Goal: Task Accomplishment & Management: Manage account settings

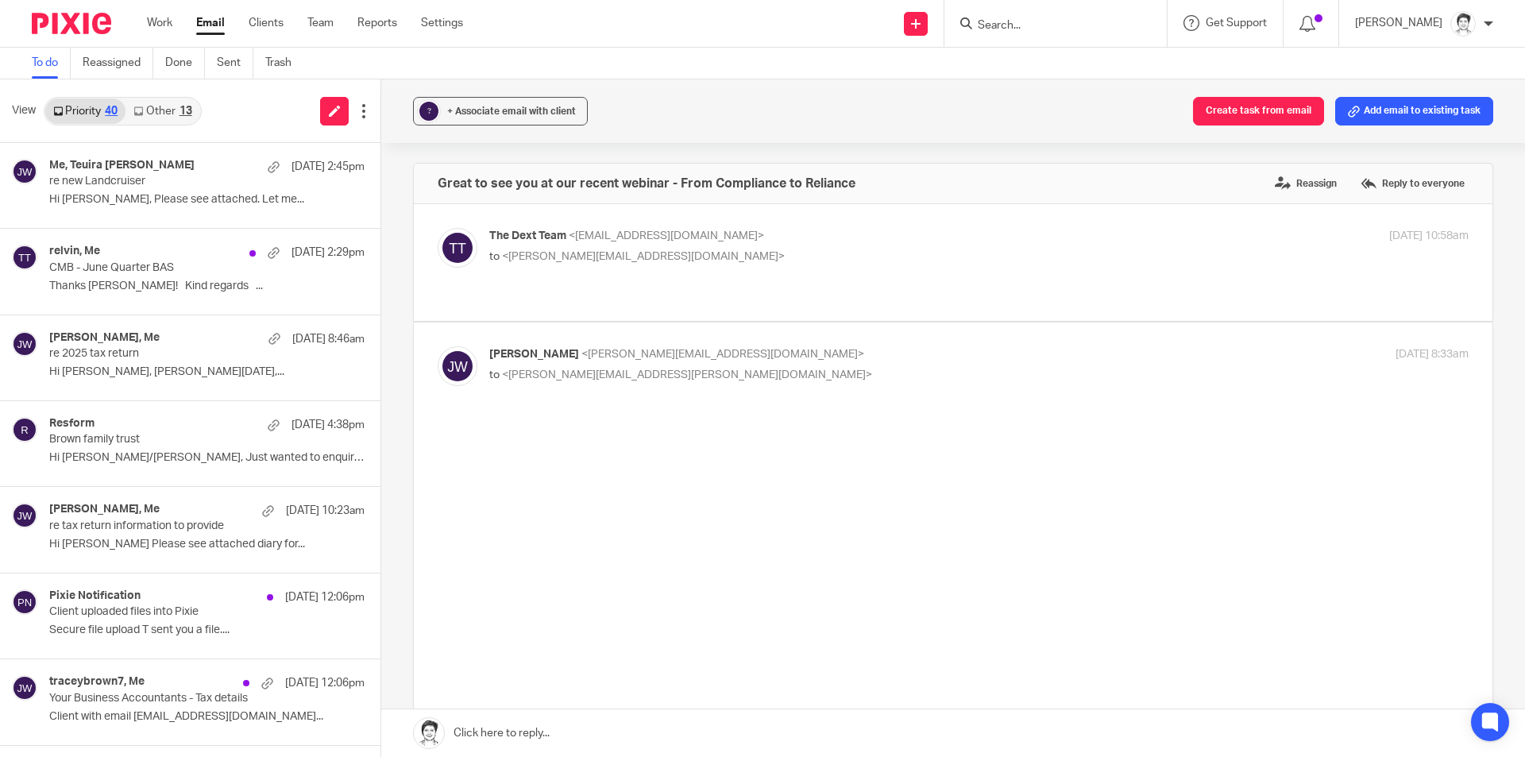
type input "l"
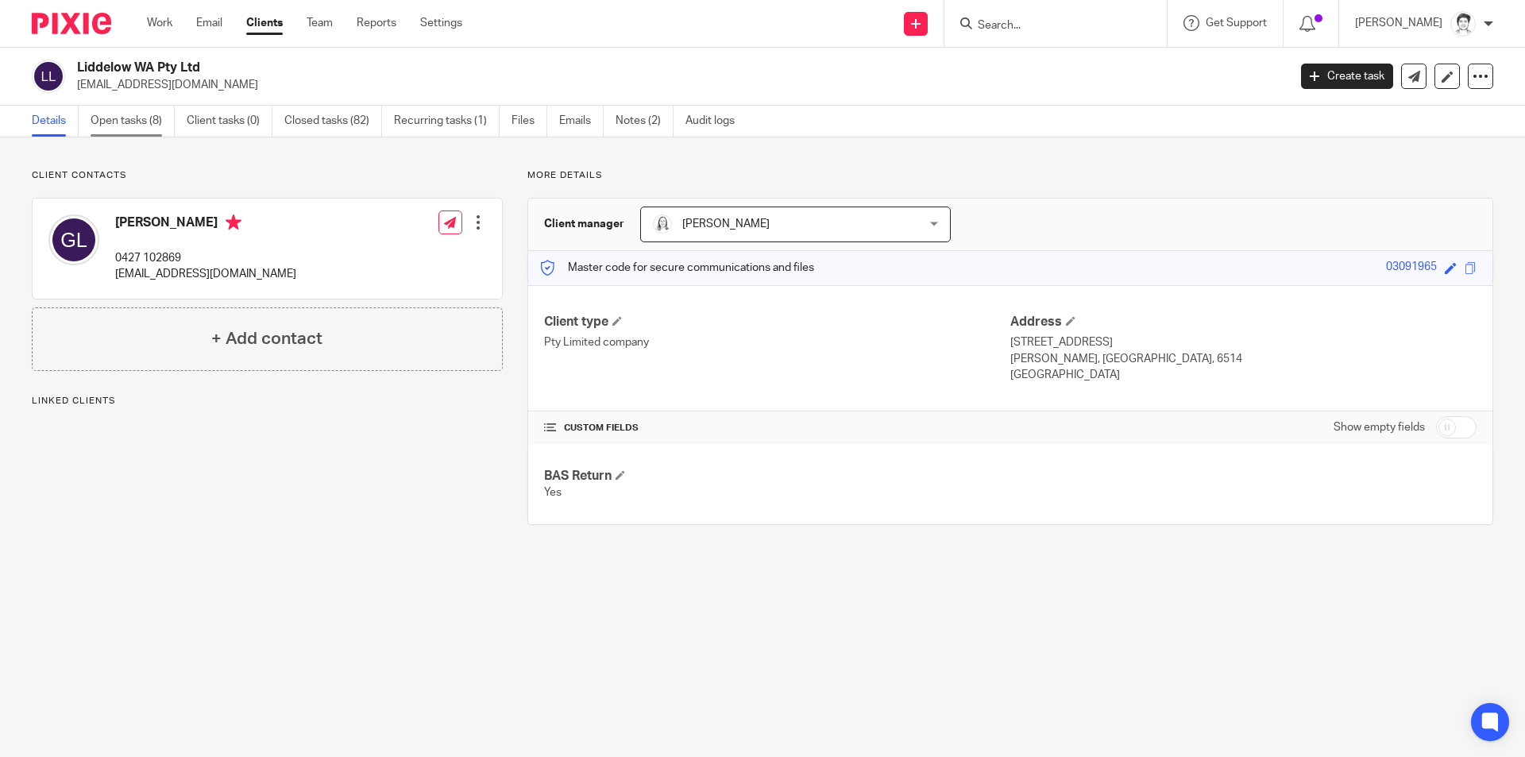
click at [133, 121] on link "Open tasks (8)" at bounding box center [133, 121] width 84 height 31
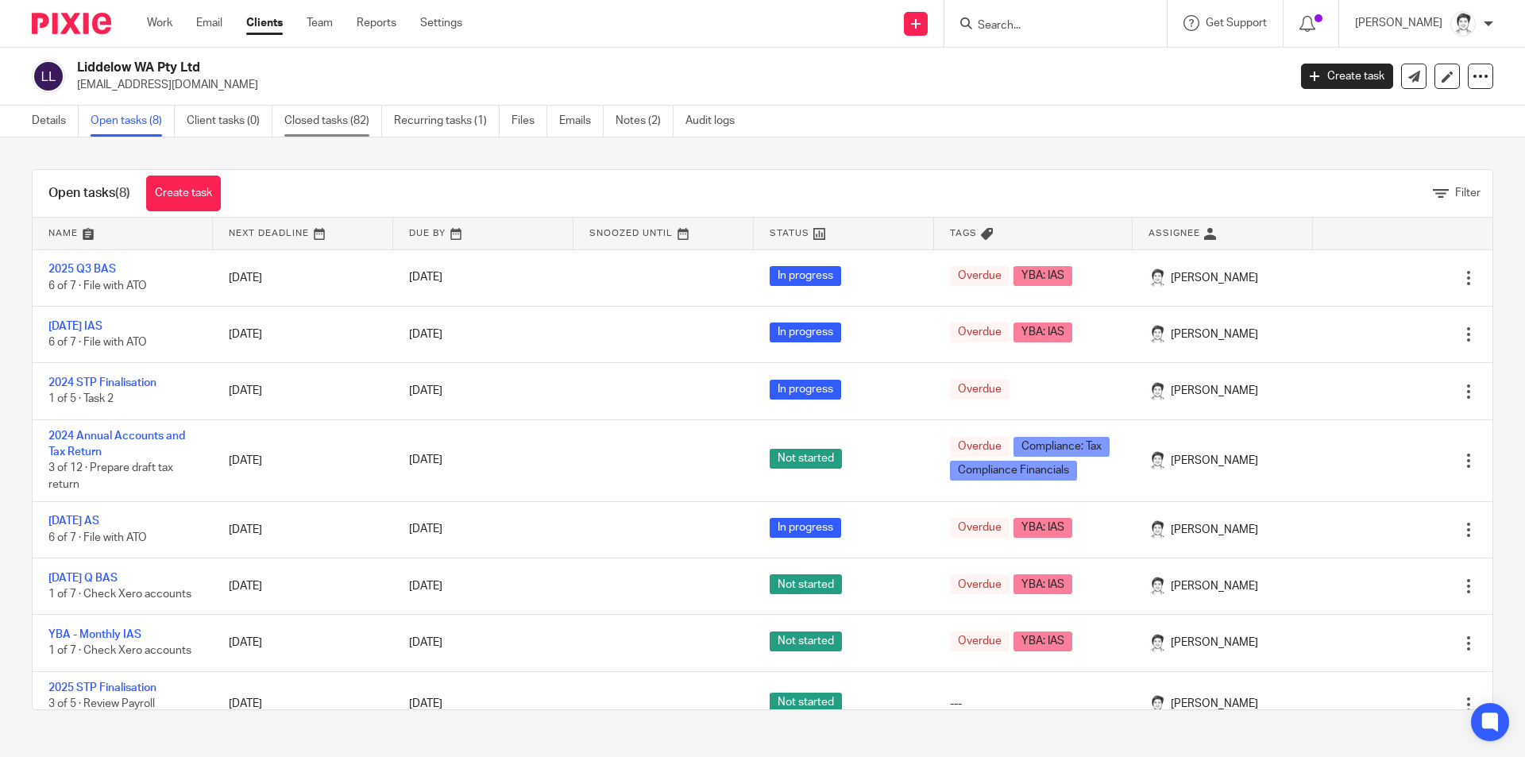
click at [333, 121] on link "Closed tasks (82)" at bounding box center [333, 121] width 98 height 31
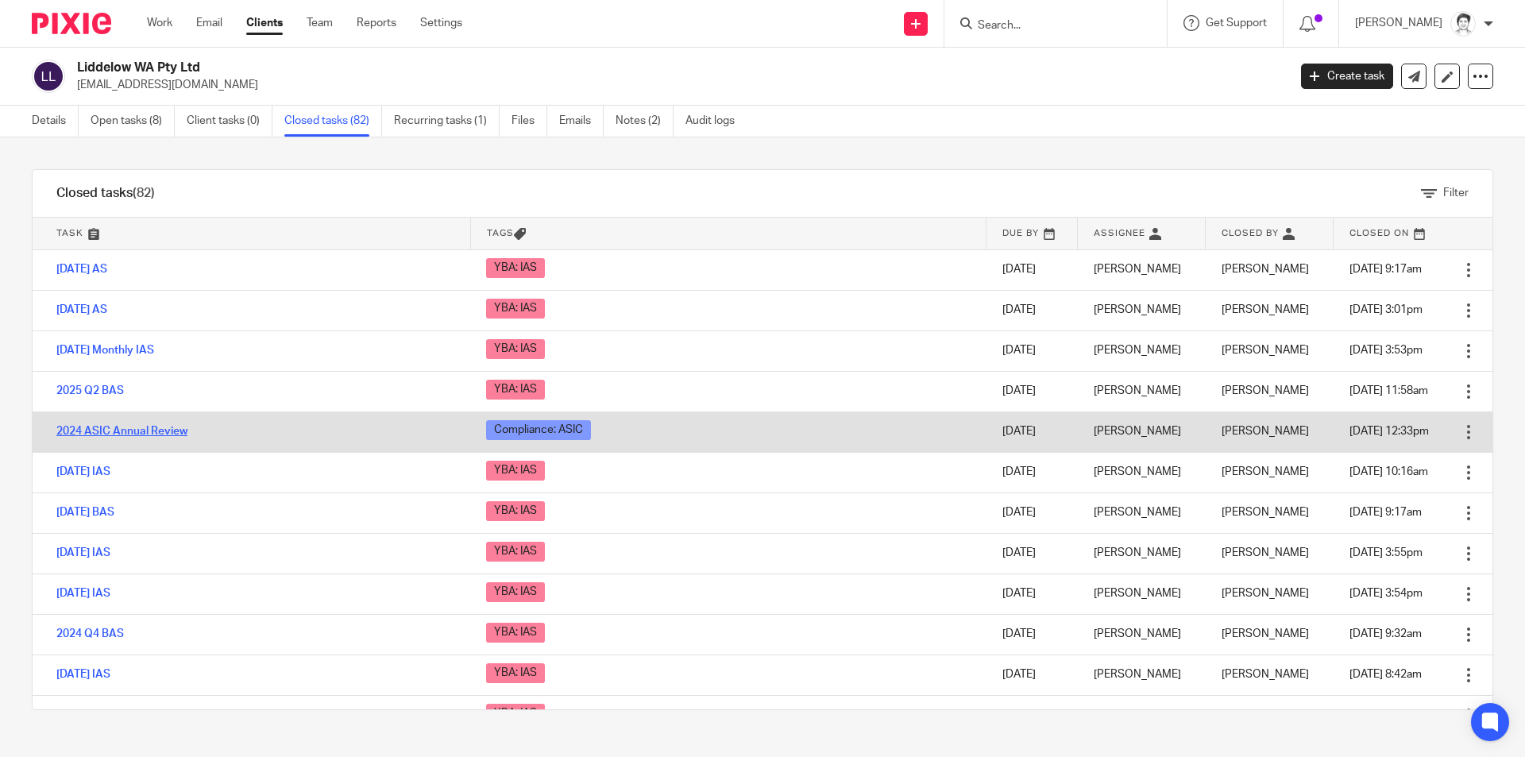
click at [164, 430] on link "2024 ASIC Annual Review" at bounding box center [121, 431] width 131 height 11
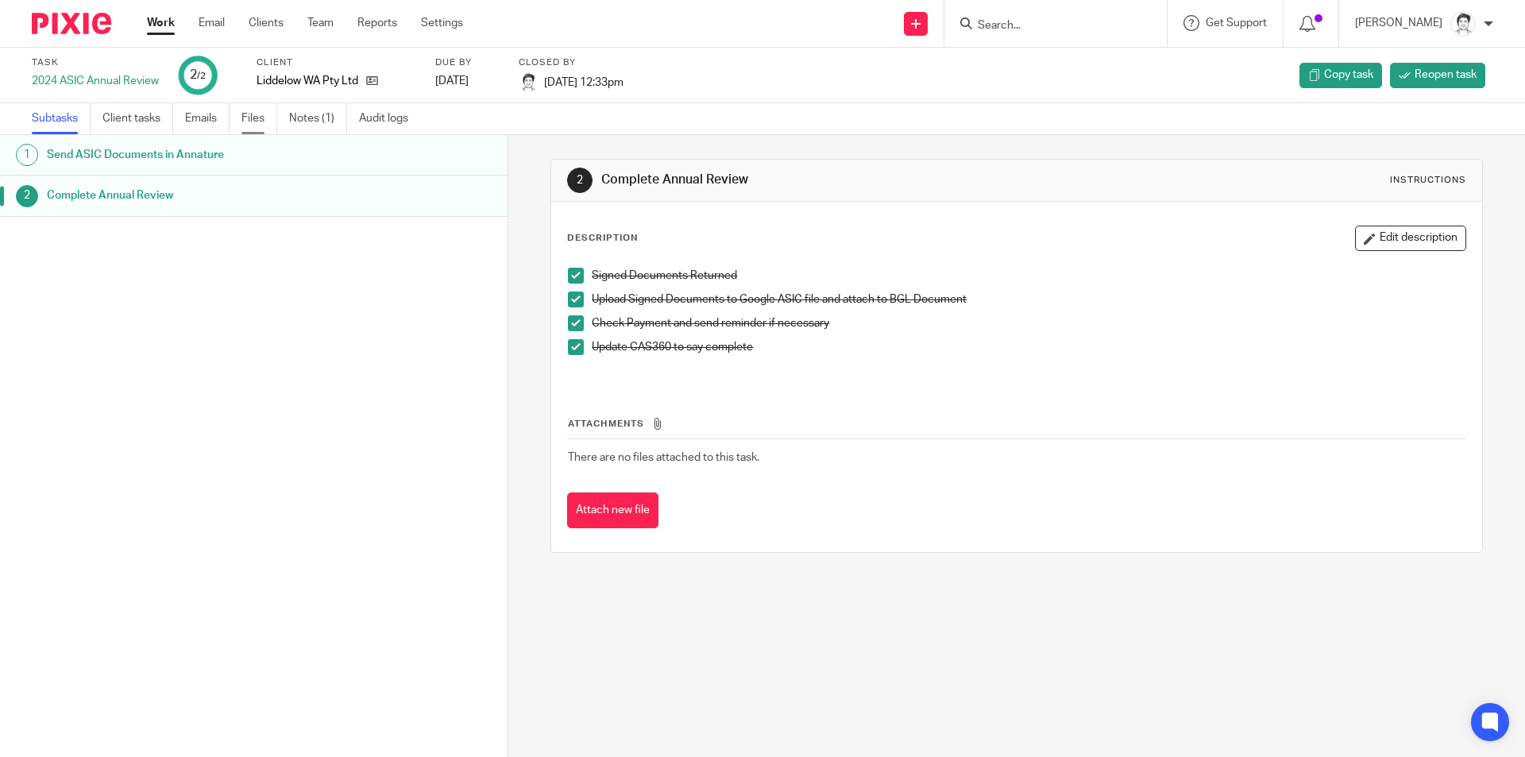
click at [264, 119] on link "Files" at bounding box center [259, 118] width 36 height 31
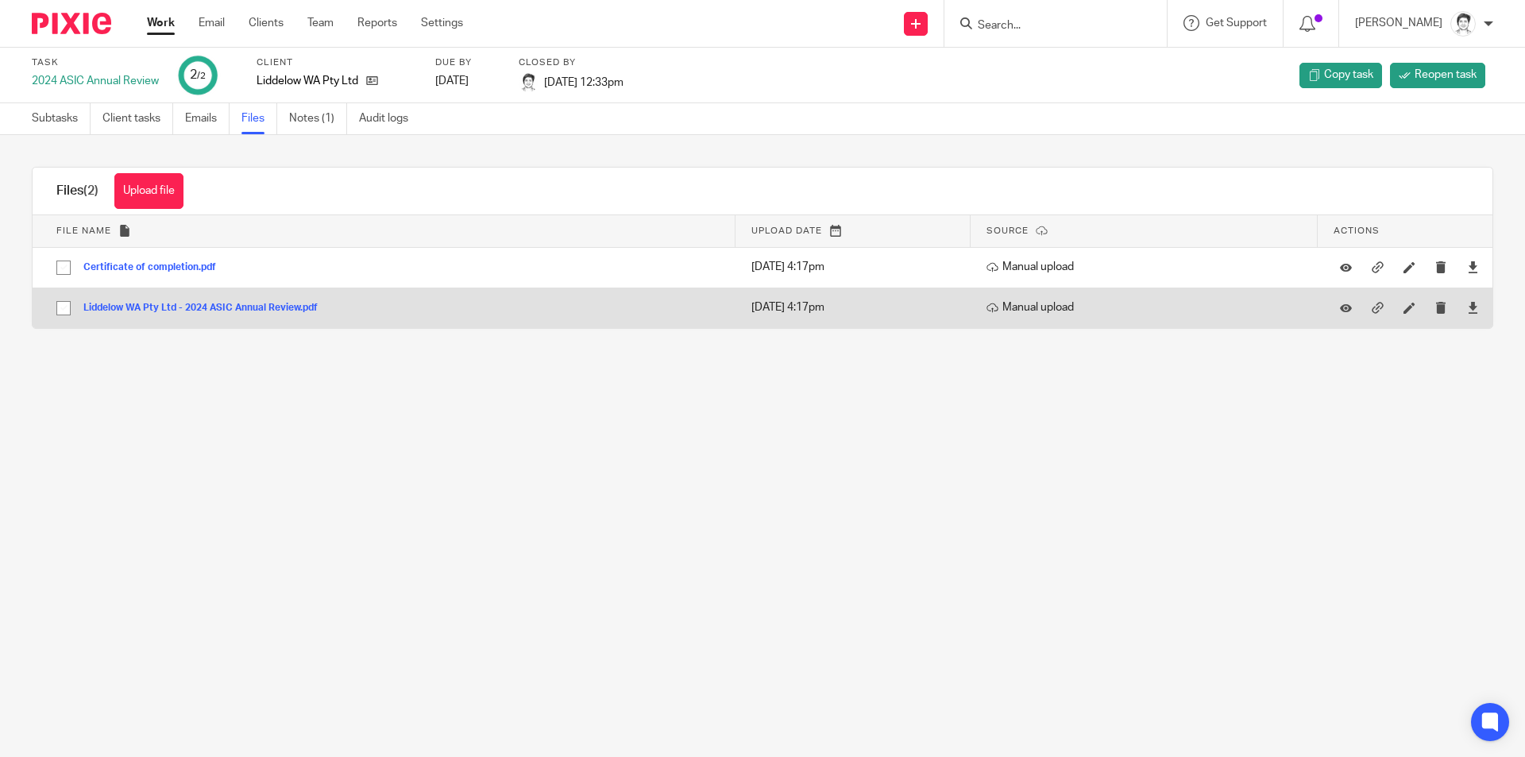
click at [175, 305] on button "Liddelow WA Pty Ltd - 2024 ASIC Annual Review.pdf" at bounding box center [206, 308] width 246 height 11
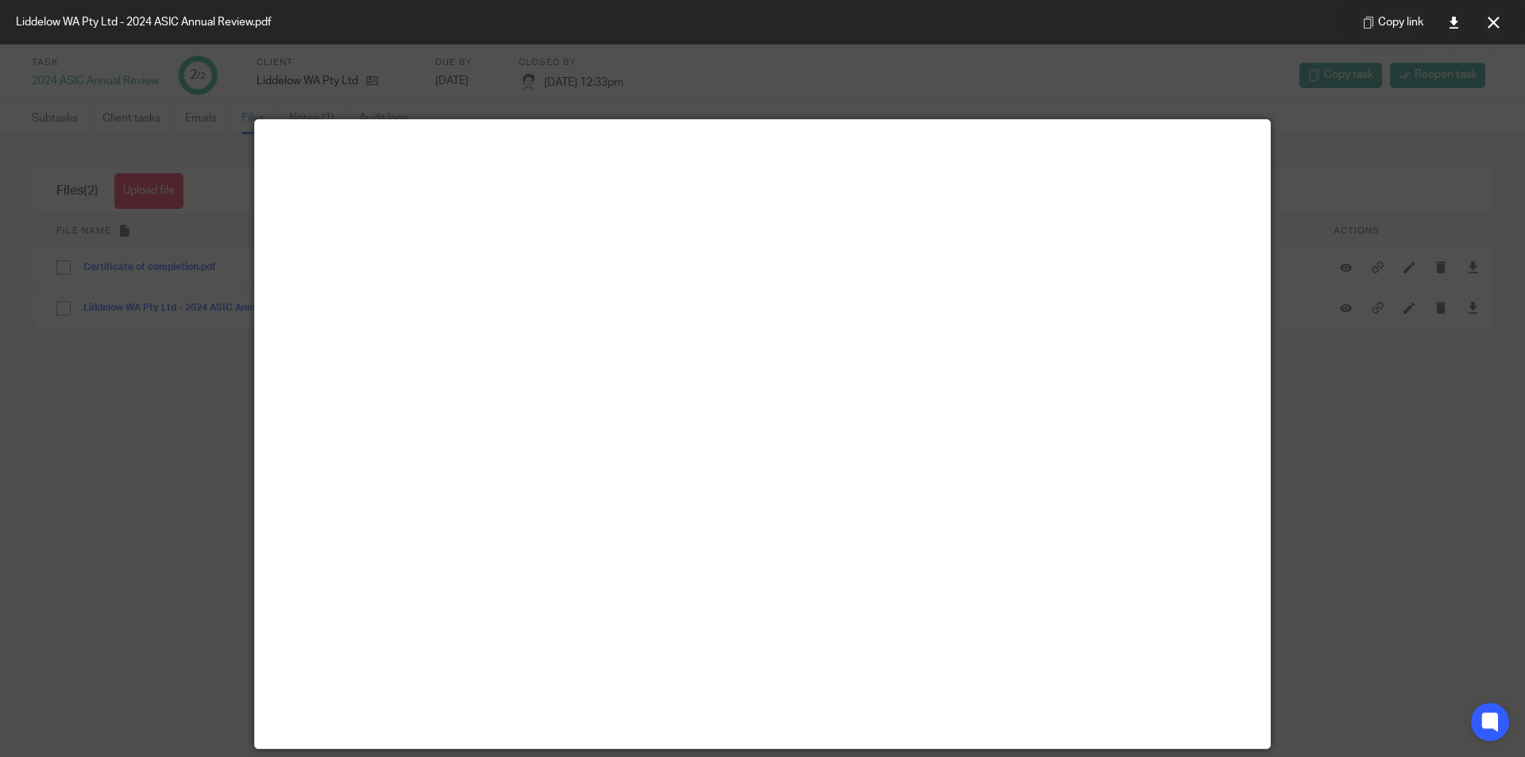
click at [1498, 29] on button at bounding box center [1493, 22] width 32 height 32
